Goal: Task Accomplishment & Management: Manage account settings

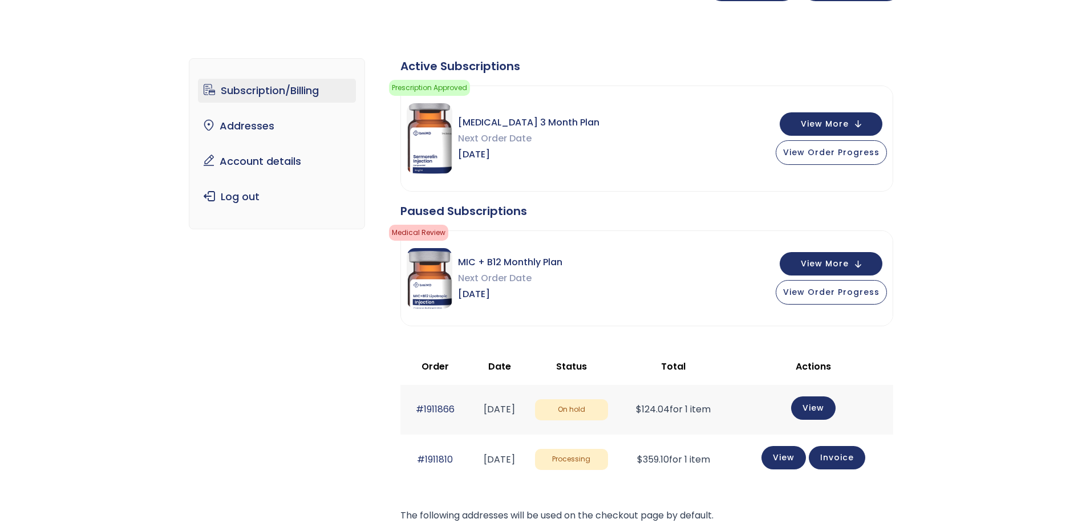
scroll to position [114, 0]
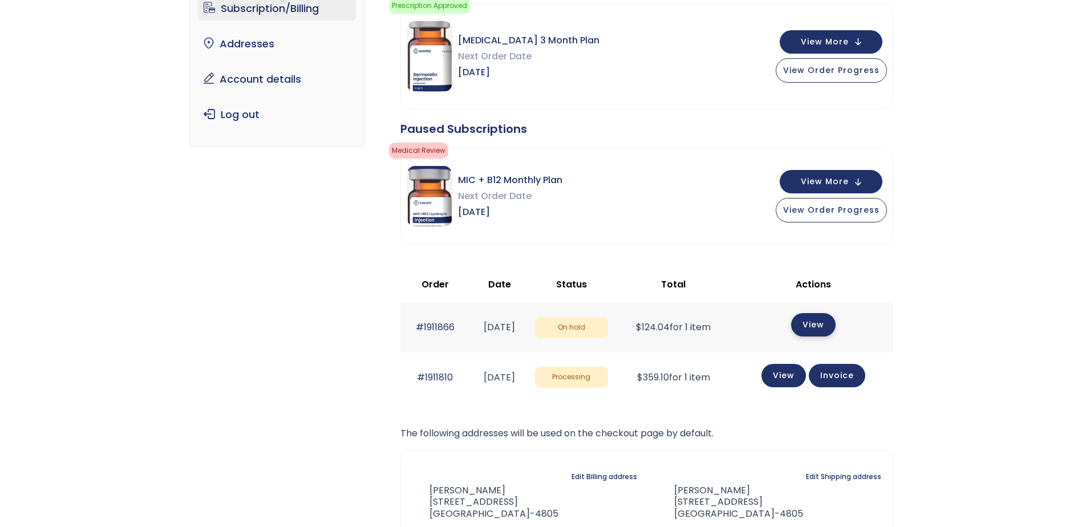
click at [822, 323] on link "View" at bounding box center [813, 324] width 44 height 23
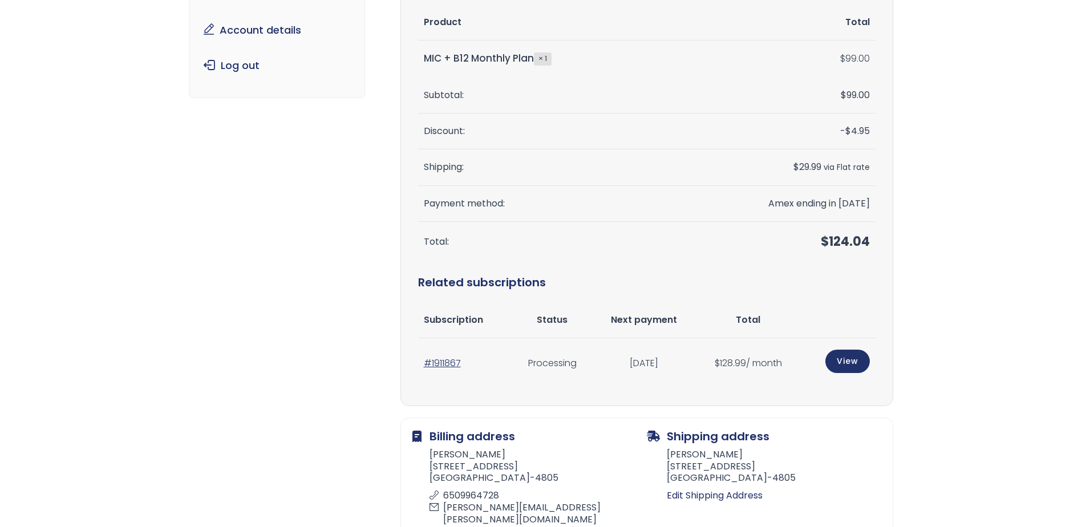
scroll to position [171, 0]
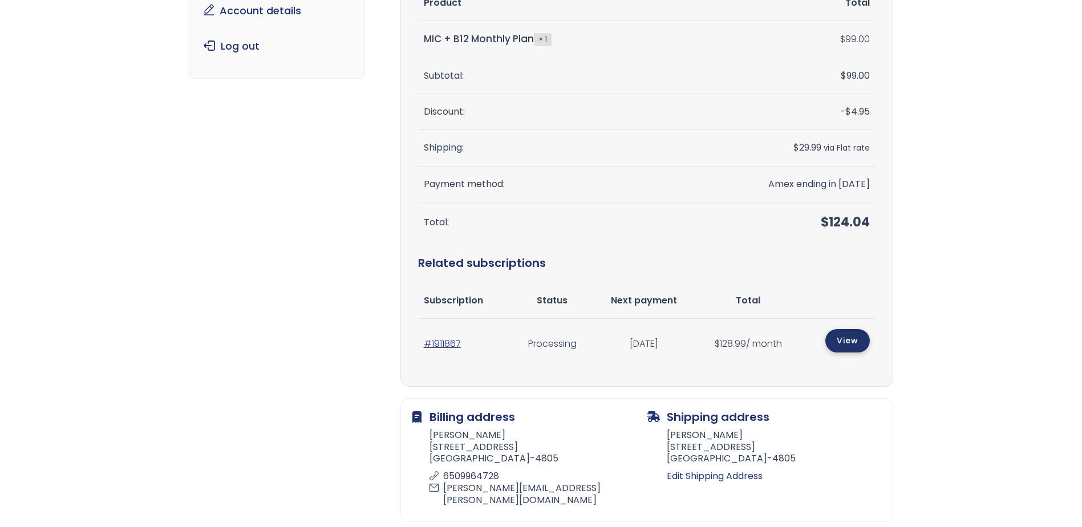
click at [845, 348] on link "View" at bounding box center [847, 340] width 44 height 23
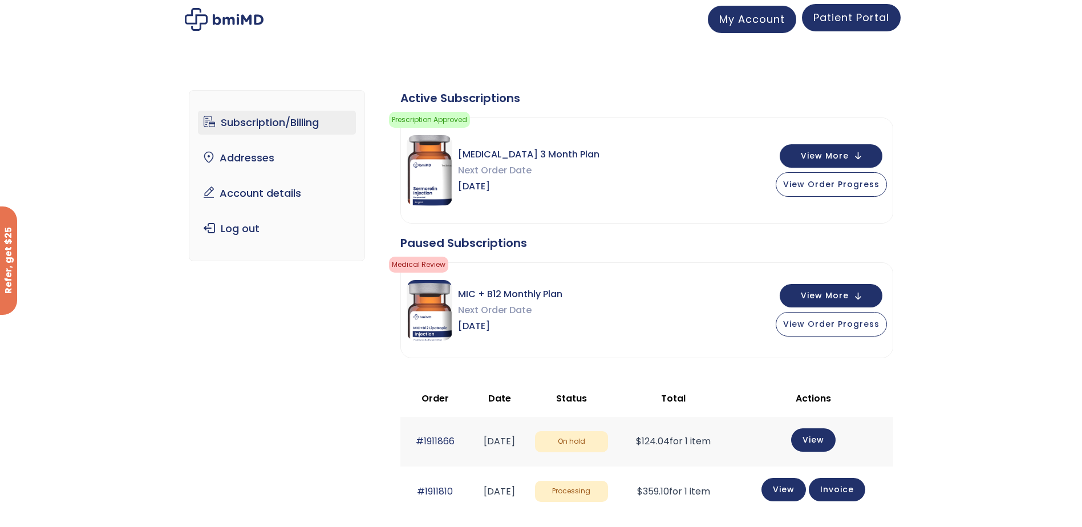
click at [845, 20] on span "Patient Portal" at bounding box center [851, 17] width 76 height 14
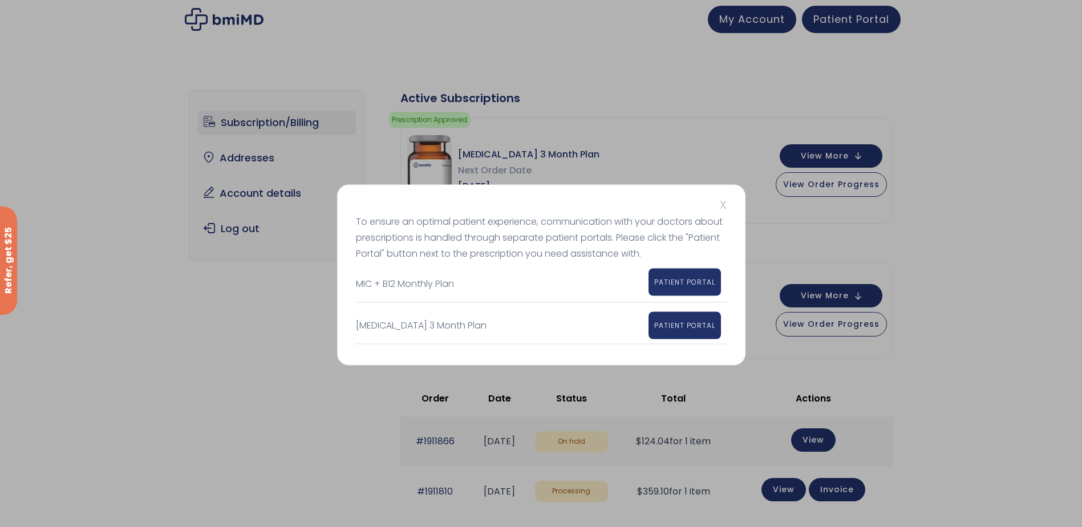
click at [686, 276] on link "PATIENT PORTAL" at bounding box center [685, 282] width 72 height 27
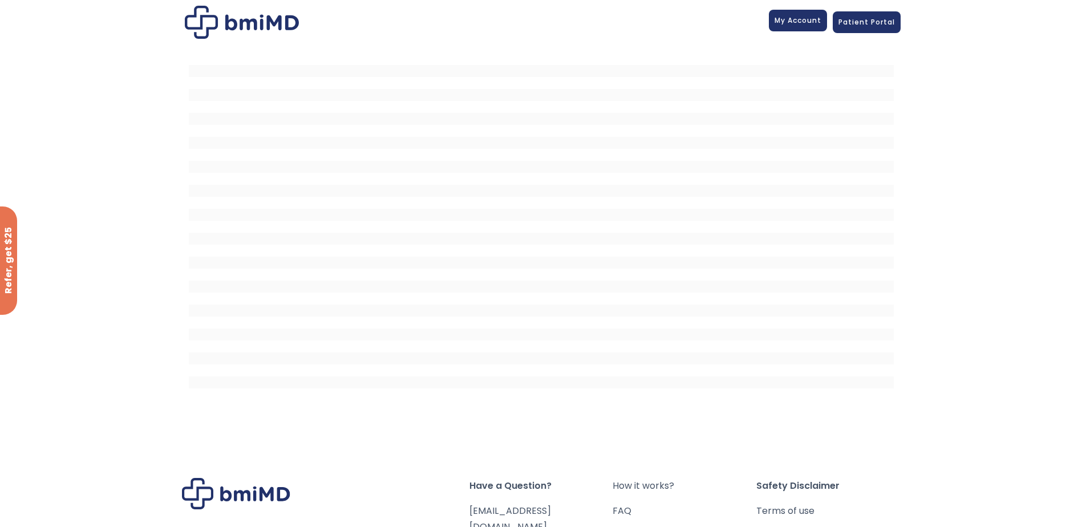
click at [801, 23] on span "My Account" at bounding box center [798, 20] width 47 height 10
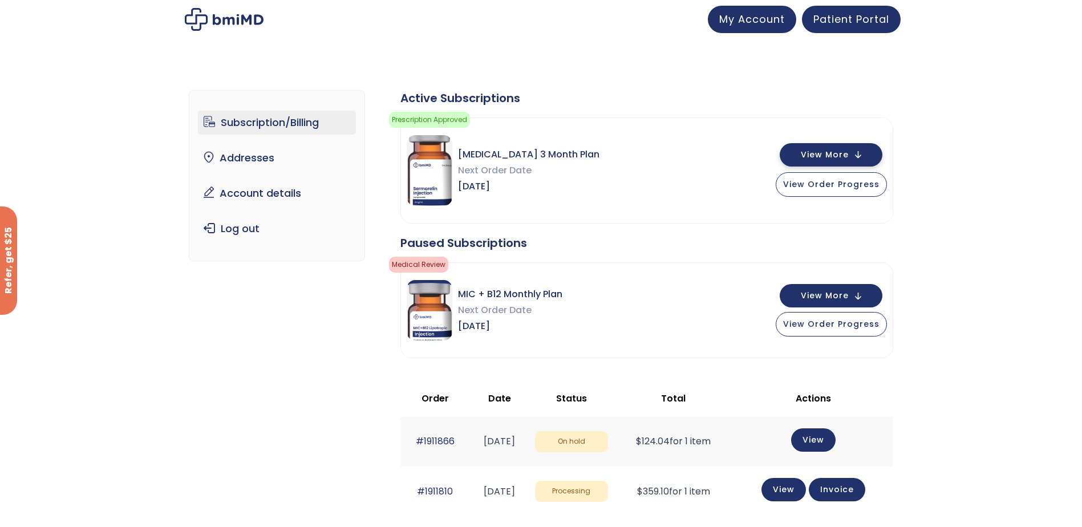
click at [840, 156] on span "View More" at bounding box center [825, 154] width 48 height 7
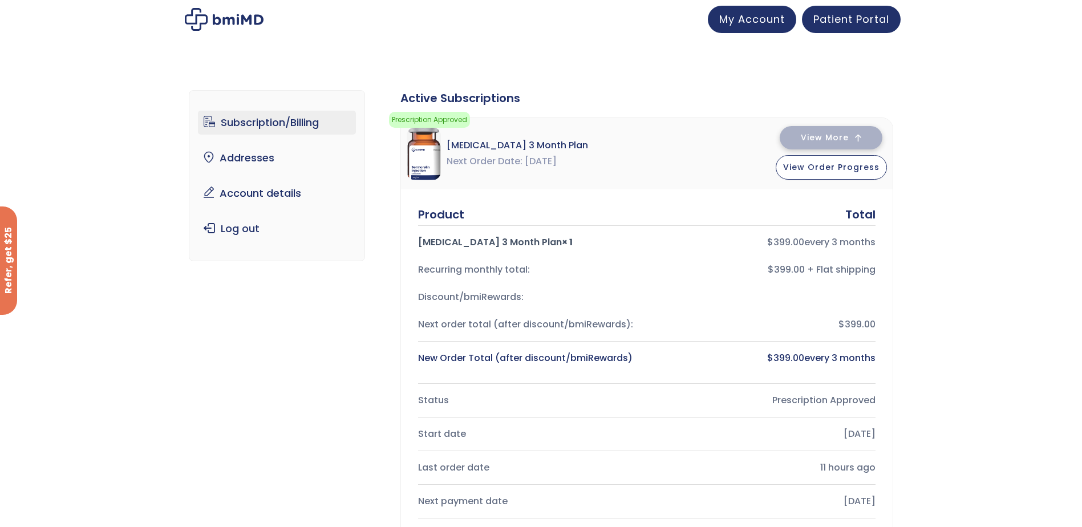
click at [835, 138] on span "View More" at bounding box center [825, 137] width 48 height 7
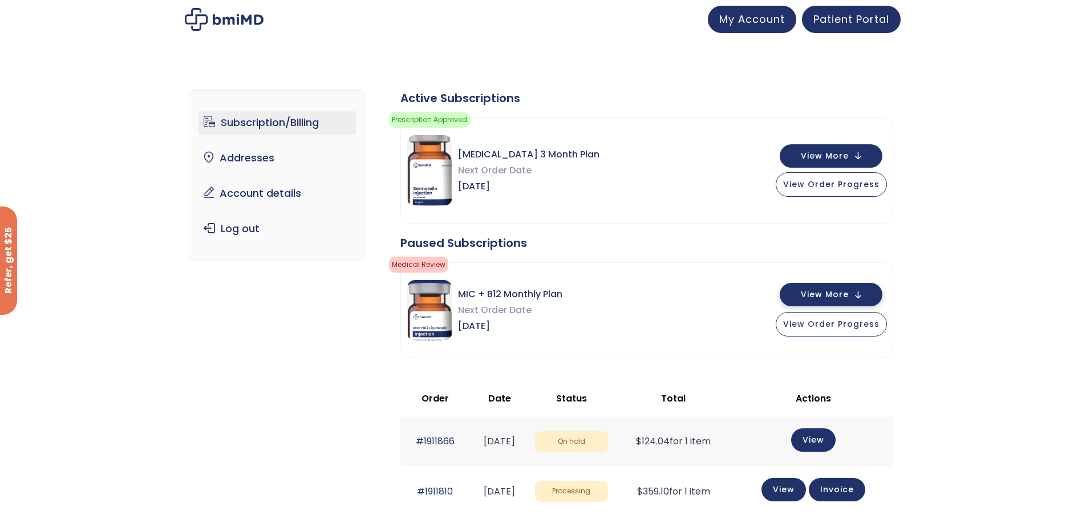
click at [833, 292] on span "View More" at bounding box center [825, 294] width 48 height 7
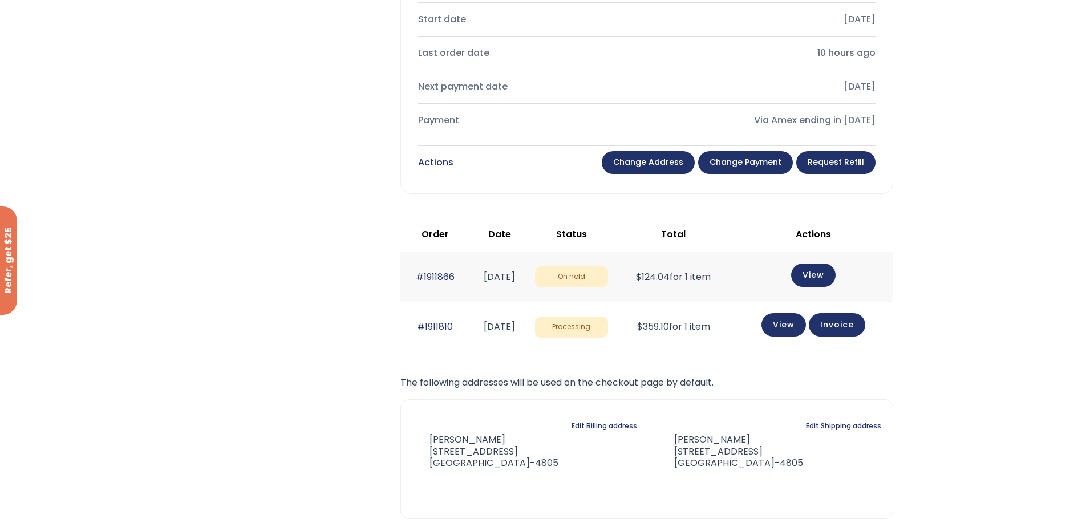
scroll to position [570, 0]
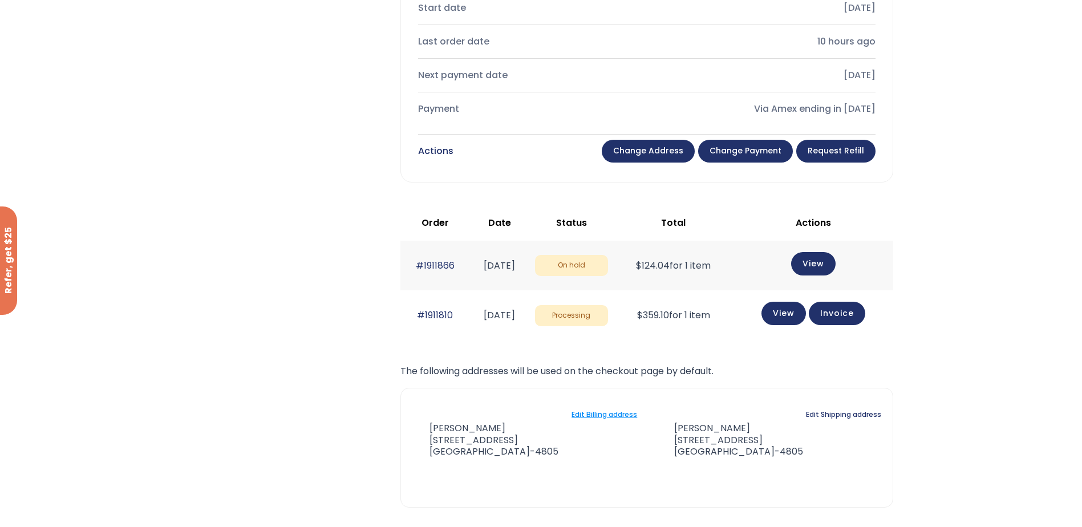
click at [594, 415] on link "Edit Billing address" at bounding box center [605, 415] width 66 height 16
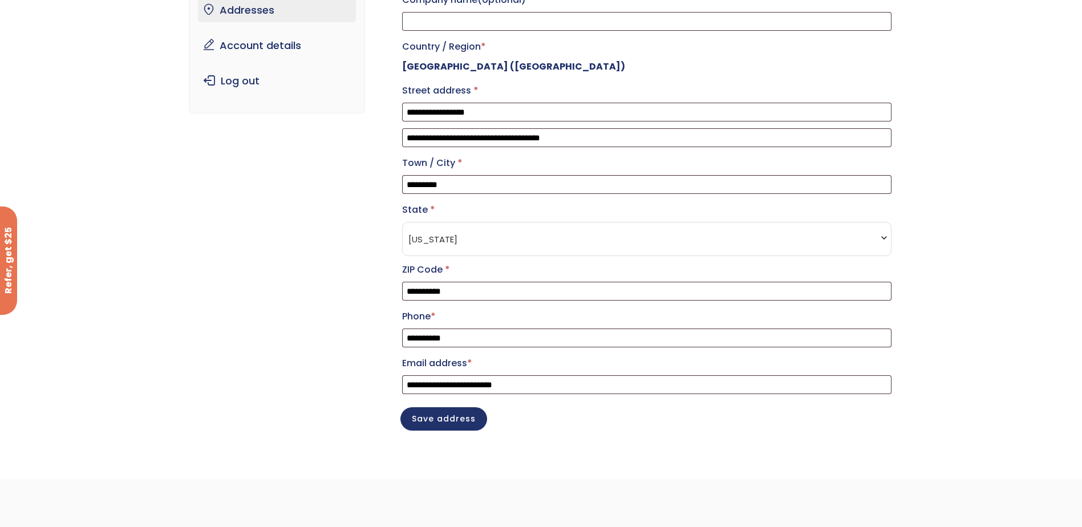
scroll to position [171, 0]
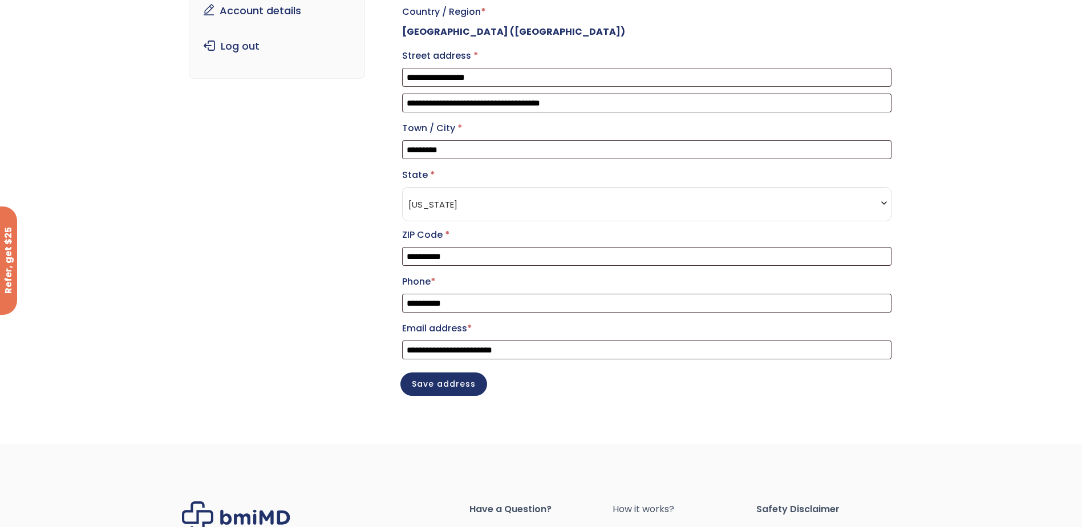
click at [487, 215] on span "North Carolina" at bounding box center [646, 204] width 477 height 22
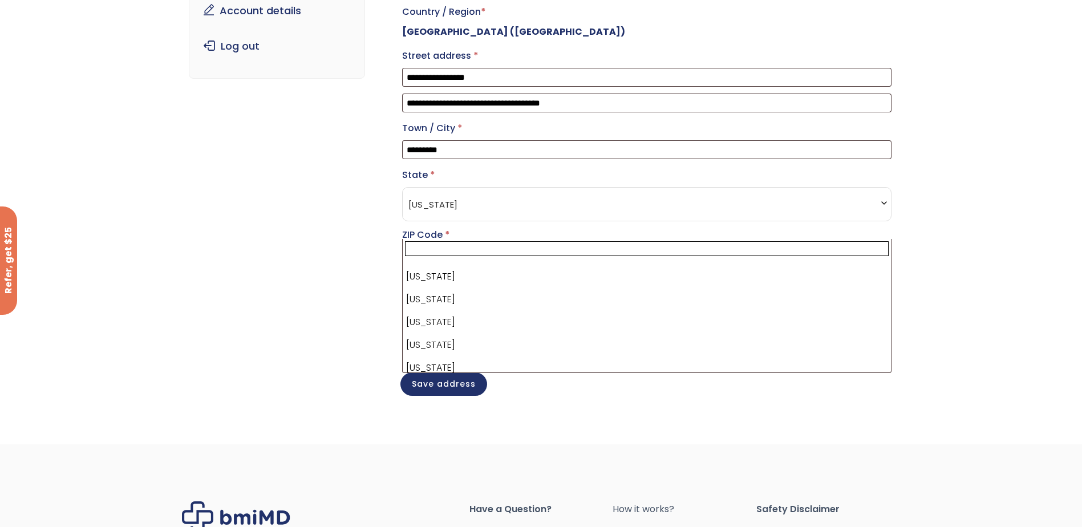
scroll to position [80, 0]
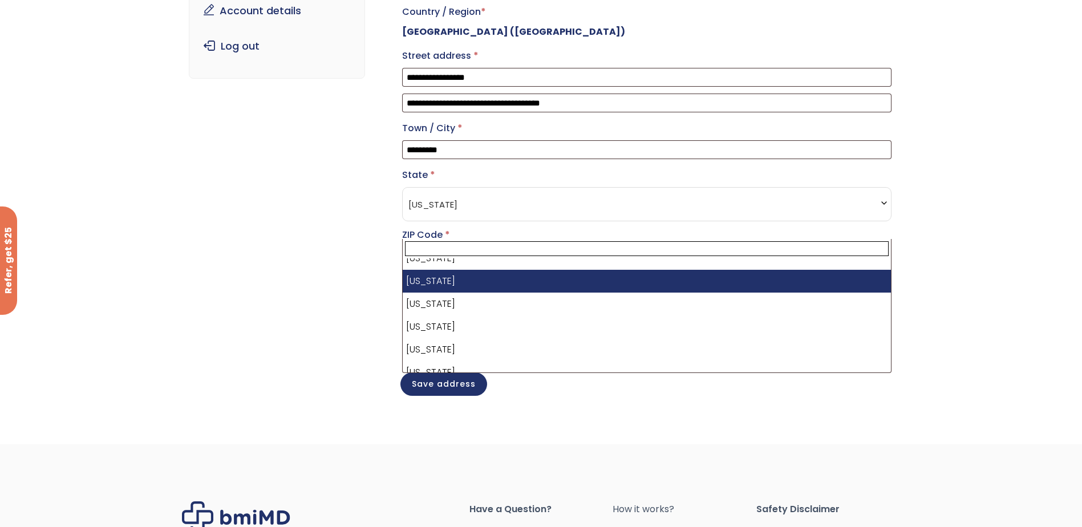
select select "**"
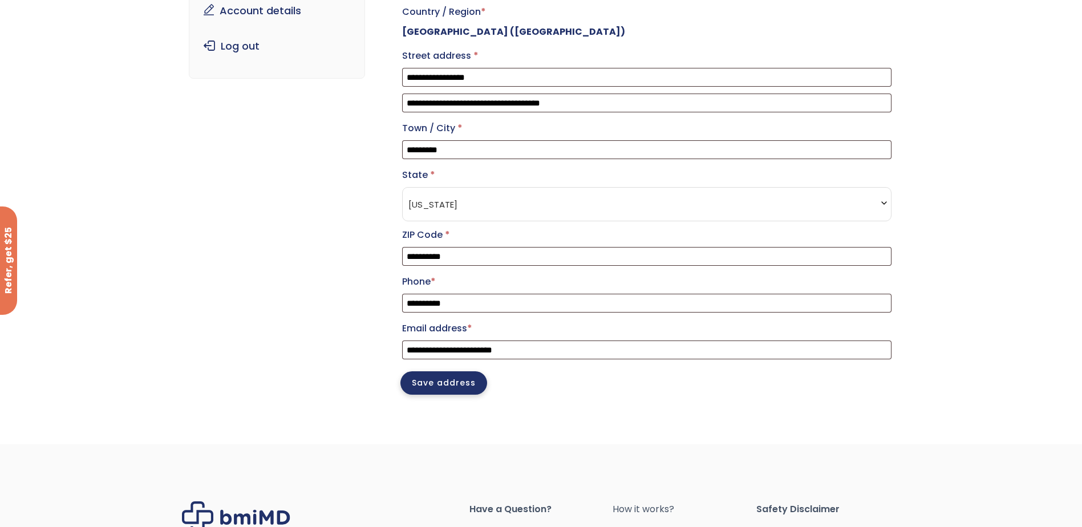
click at [449, 395] on button "Save address" at bounding box center [443, 382] width 87 height 23
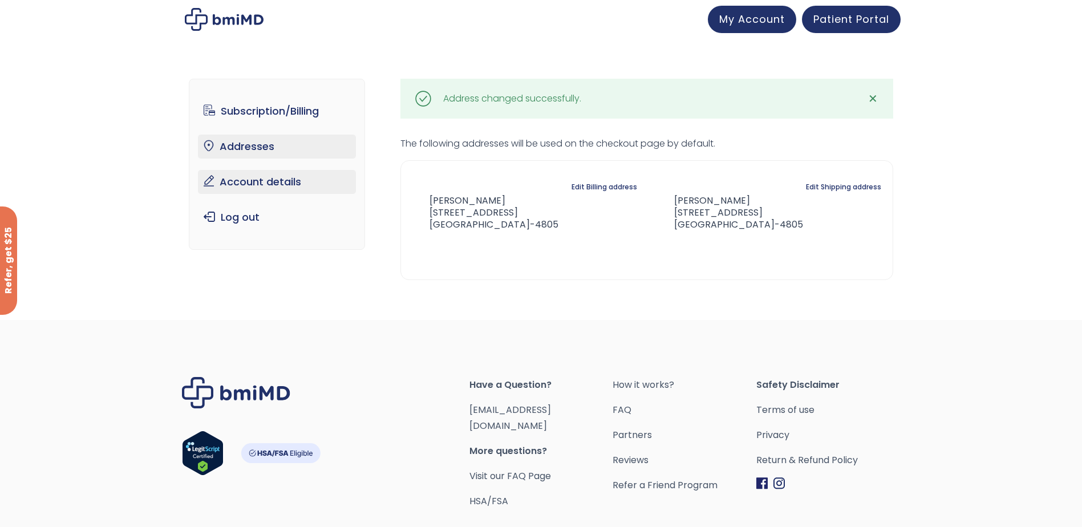
click at [260, 180] on link "Account details" at bounding box center [277, 182] width 158 height 24
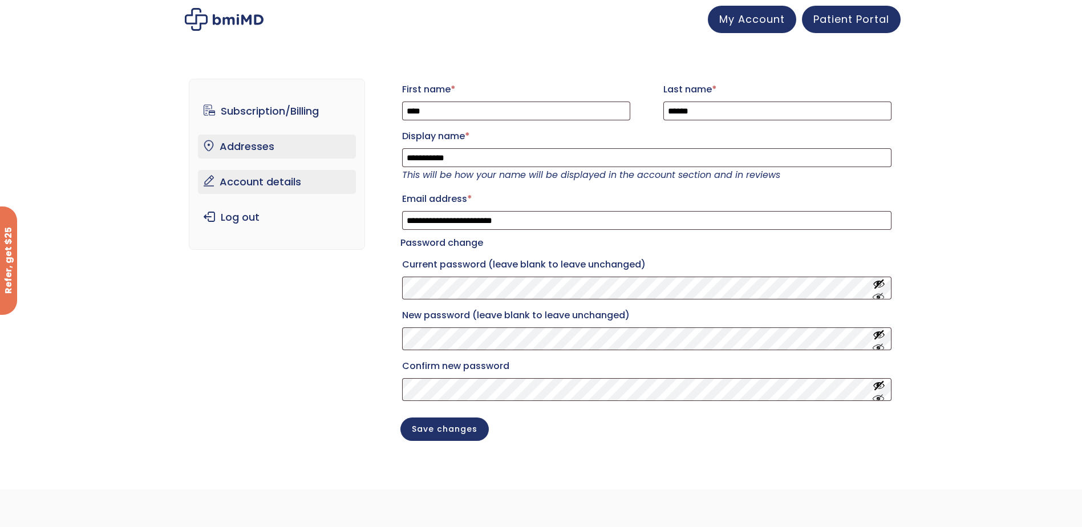
click at [245, 147] on link "Addresses" at bounding box center [277, 147] width 158 height 24
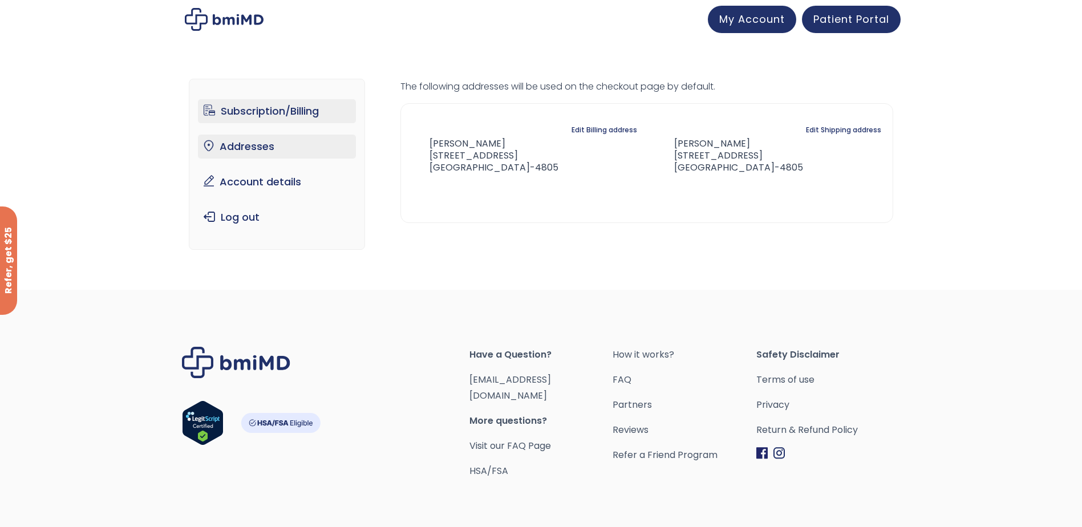
click at [238, 111] on link "Subscription/Billing" at bounding box center [277, 111] width 158 height 24
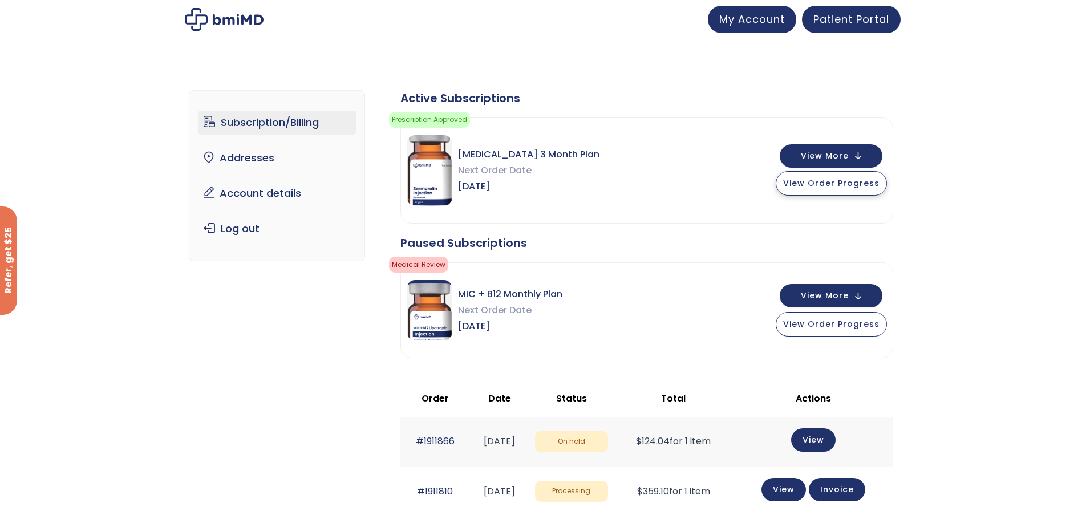
click at [824, 186] on span "View Order Progress" at bounding box center [831, 182] width 96 height 11
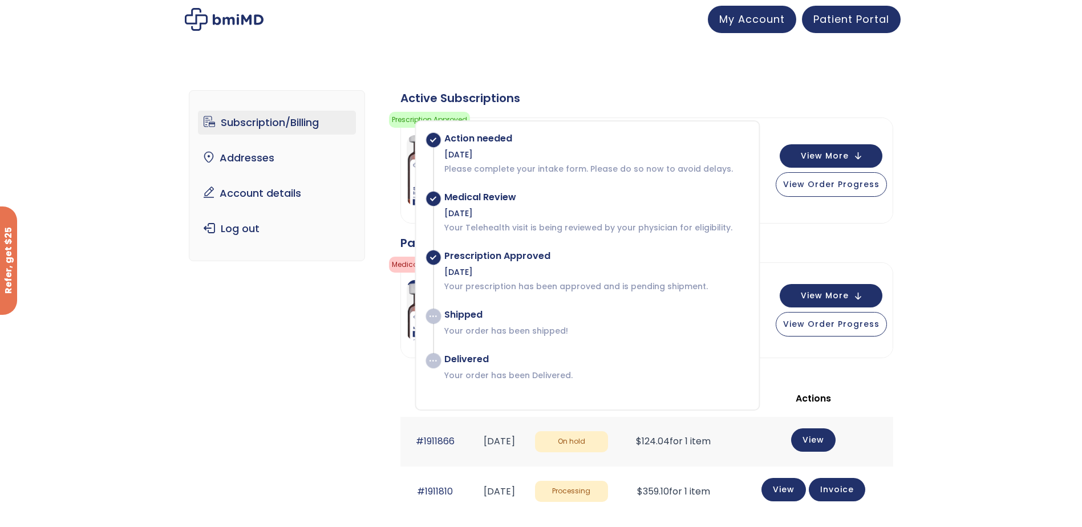
click at [958, 348] on div "Subscription/Billing bmiRewards Addresses Account details Submit a Review Log o…" at bounding box center [541, 412] width 1082 height 690
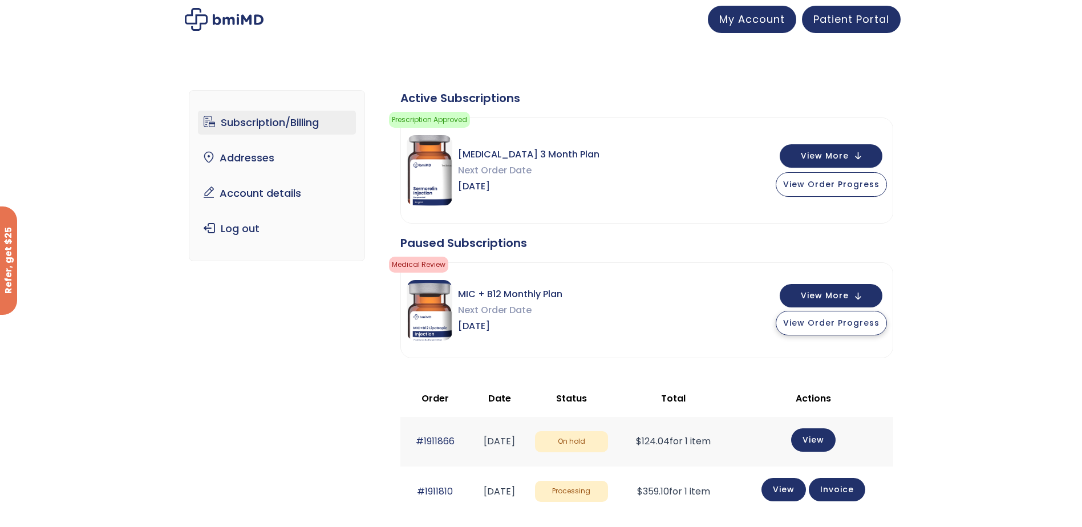
click at [835, 326] on span "View Order Progress" at bounding box center [831, 322] width 96 height 11
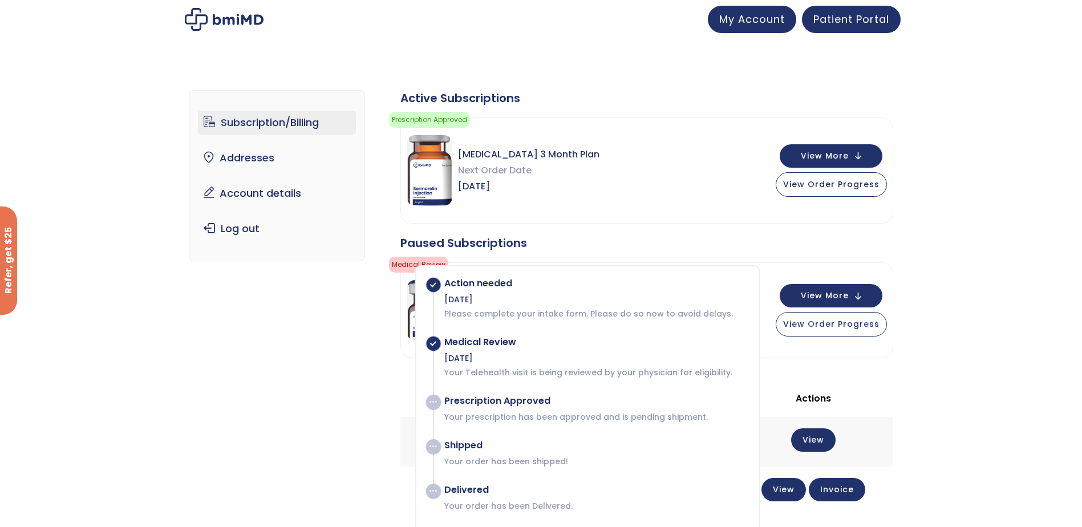
click at [929, 295] on div "Subscription/Billing bmiRewards Addresses Account details Submit a Review Log o…" at bounding box center [541, 412] width 1082 height 690
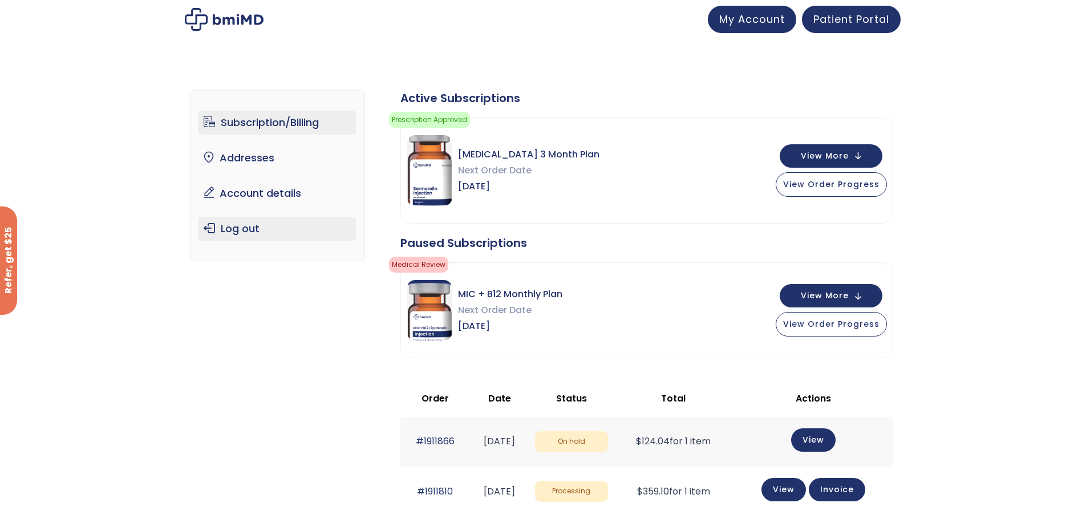
click at [238, 231] on link "Log out" at bounding box center [277, 229] width 158 height 24
